Goal: Task Accomplishment & Management: Use online tool/utility

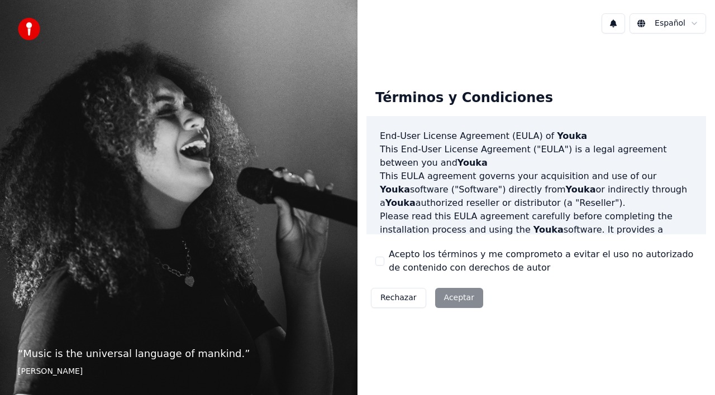
click at [383, 264] on button "Acepto los términos y me comprometo a evitar el uso no autorizado de contenido …" at bounding box center [379, 261] width 9 height 9
click at [469, 303] on button "Aceptar" at bounding box center [459, 298] width 48 height 20
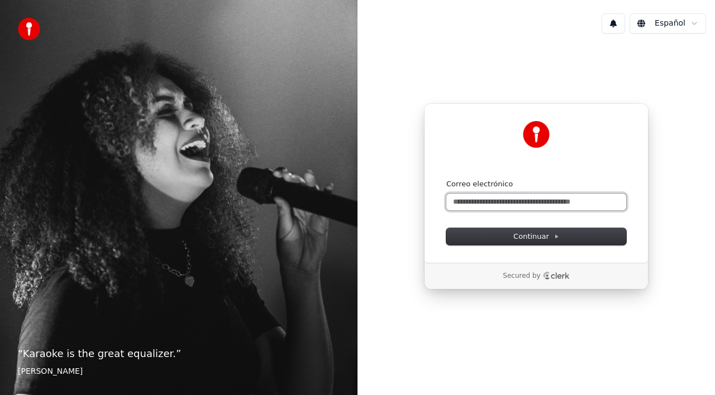
click at [479, 202] on input "Correo electrónico" at bounding box center [536, 202] width 180 height 17
click at [446, 179] on button "submit" at bounding box center [446, 179] width 0 height 0
type input "**********"
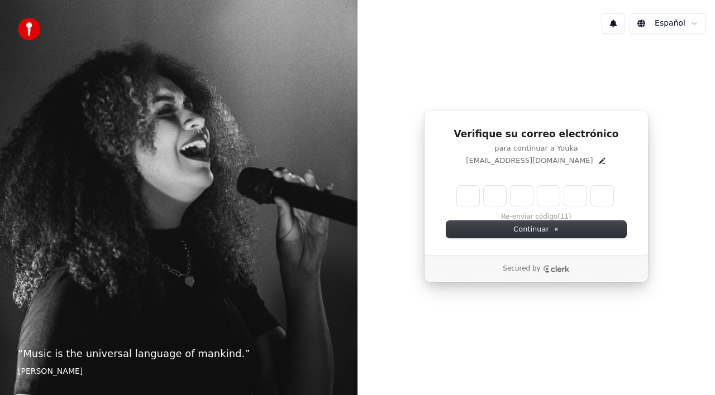
type input "******"
type input "*"
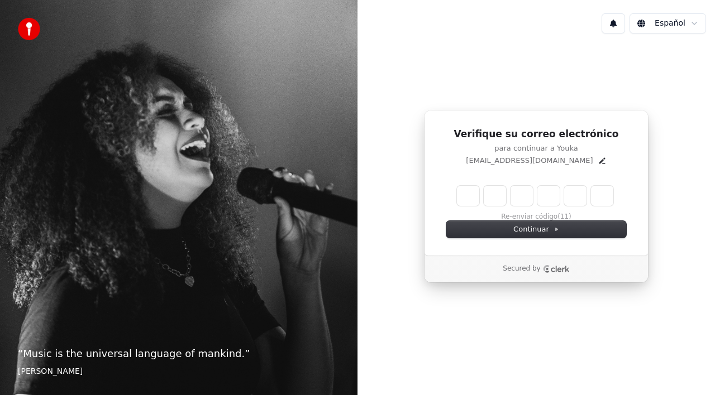
type input "*"
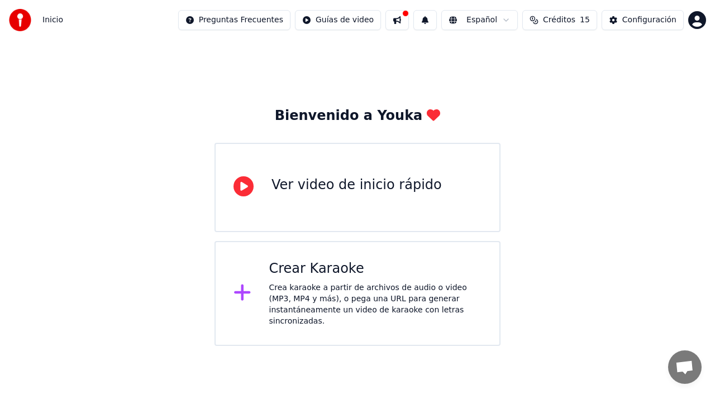
click at [300, 181] on div "Ver video de inicio rápido" at bounding box center [356, 185] width 170 height 18
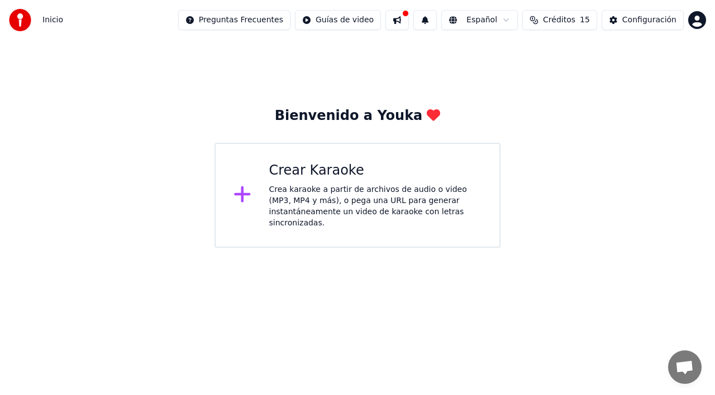
click at [284, 186] on div "Crea karaoke a partir de archivos de audio o video (MP3, MP4 y más), o pega una…" at bounding box center [375, 206] width 213 height 45
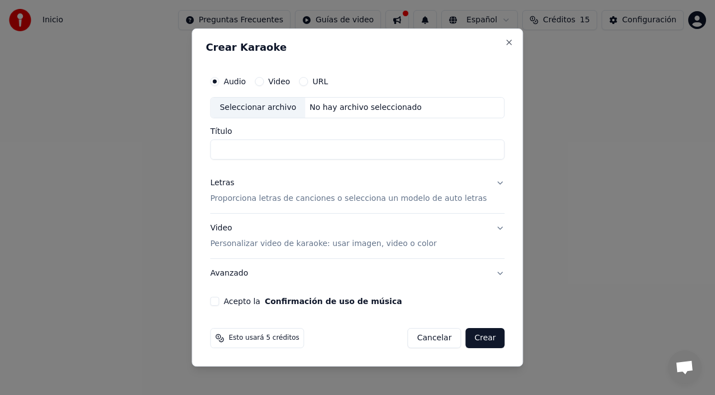
click at [271, 80] on div "Video" at bounding box center [272, 81] width 35 height 9
click at [264, 83] on button "Video" at bounding box center [259, 81] width 9 height 9
click at [308, 82] on button "URL" at bounding box center [303, 81] width 9 height 9
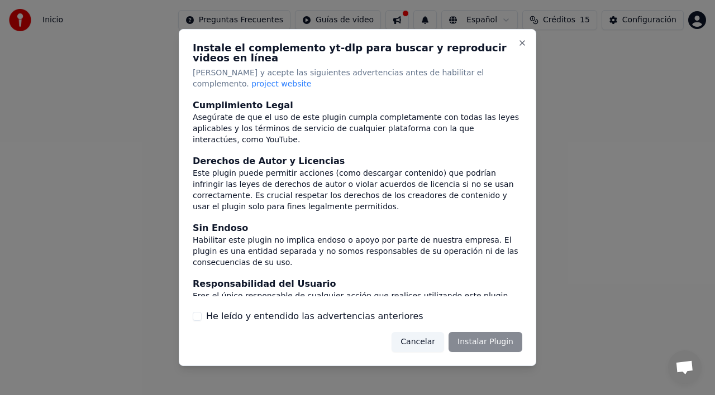
click at [190, 307] on div "Instale el complemento yt-dlp para buscar y reproducir videos en línea Lea y ac…" at bounding box center [357, 197] width 357 height 337
drag, startPoint x: 195, startPoint y: 307, endPoint x: 200, endPoint y: 310, distance: 6.2
click at [195, 312] on button "He leído y entendido las advertencias anteriores" at bounding box center [197, 316] width 9 height 9
click at [422, 334] on button "Cancelar" at bounding box center [417, 342] width 52 height 20
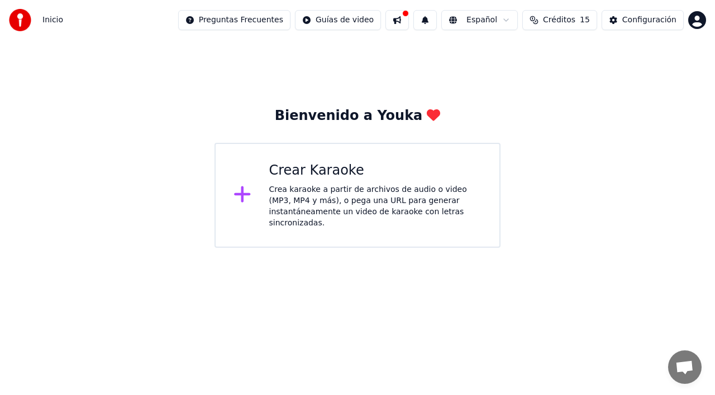
click at [346, 174] on div "Crear Karaoke" at bounding box center [375, 171] width 213 height 18
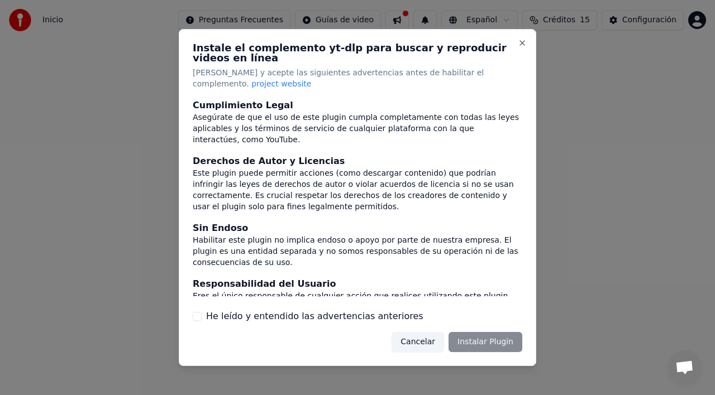
drag, startPoint x: 193, startPoint y: 306, endPoint x: 202, endPoint y: 308, distance: 9.6
click at [193, 312] on button "He leído y entendido las advertencias anteriores" at bounding box center [197, 316] width 9 height 9
click at [478, 335] on button "Instalar Plugin" at bounding box center [485, 342] width 74 height 20
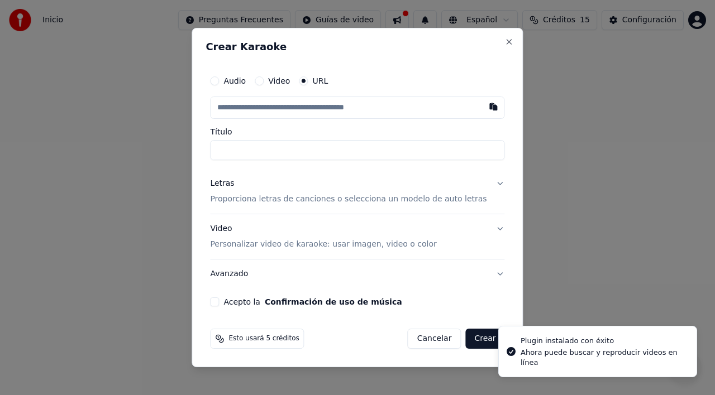
type input "**********"
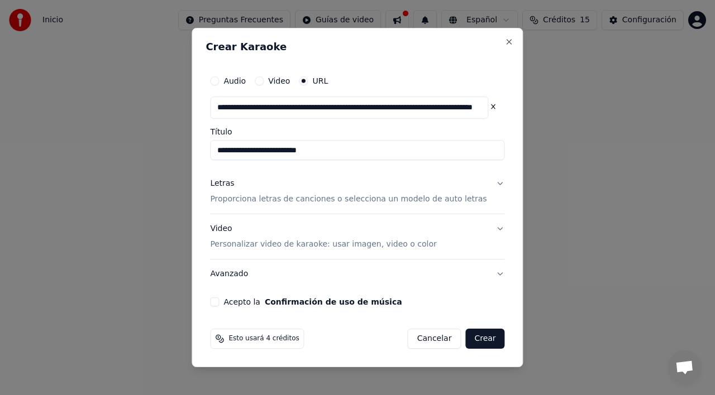
type input "**********"
click at [219, 302] on button "Acepto la Confirmación de uso de música" at bounding box center [214, 302] width 9 height 9
click at [480, 342] on button "Crear" at bounding box center [484, 339] width 39 height 20
type input "**********"
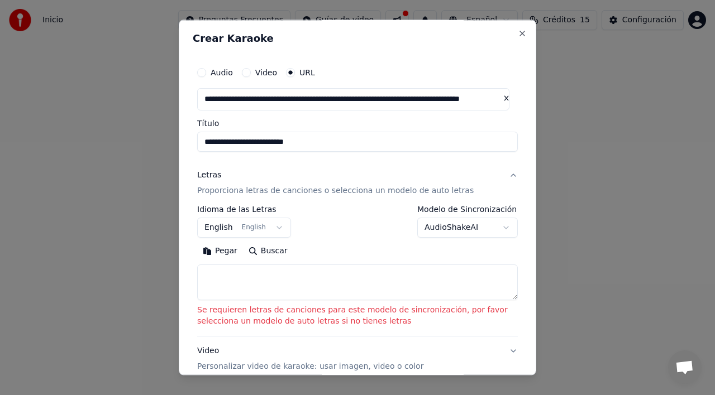
click at [204, 74] on button "Audio" at bounding box center [201, 72] width 9 height 9
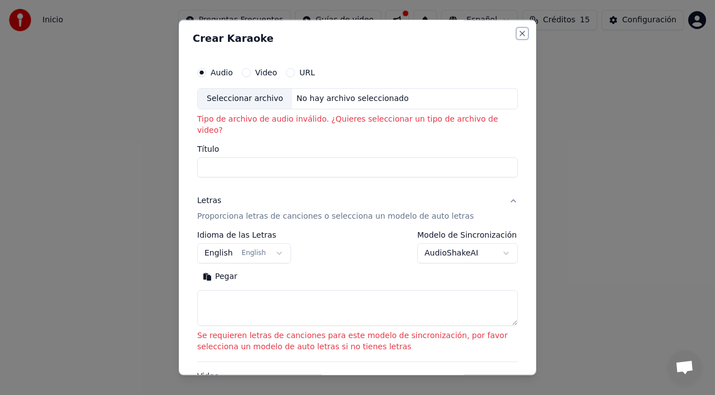
drag, startPoint x: 512, startPoint y: 34, endPoint x: 506, endPoint y: 32, distance: 5.8
click at [518, 34] on button "Close" at bounding box center [522, 33] width 9 height 9
select select
